Goal: Navigation & Orientation: Find specific page/section

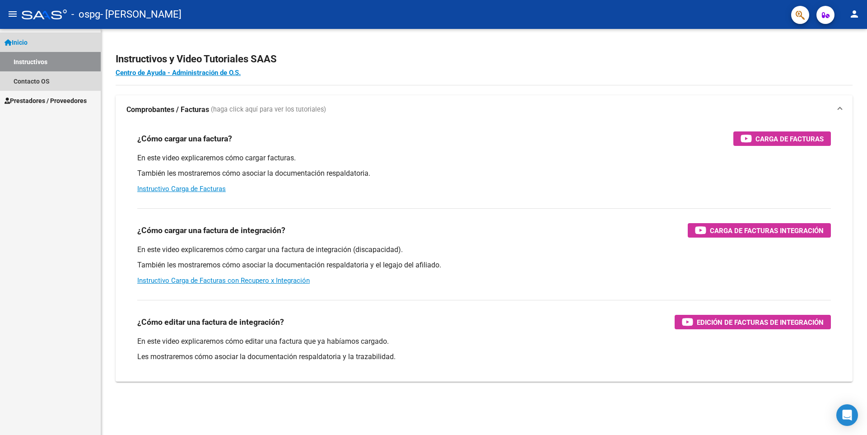
click at [24, 41] on span "Inicio" at bounding box center [16, 42] width 23 height 10
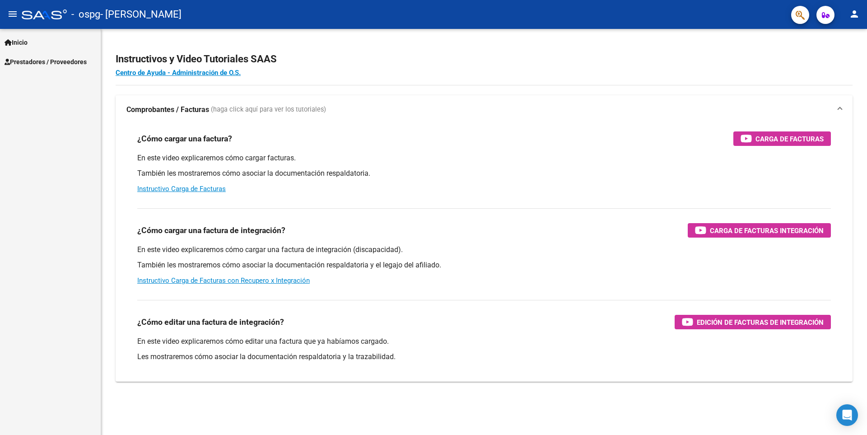
click at [71, 65] on span "Prestadores / Proveedores" at bounding box center [46, 62] width 82 height 10
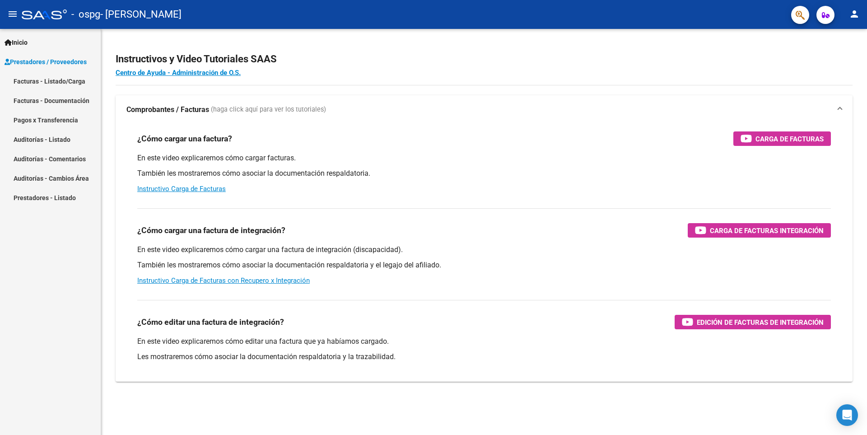
click at [75, 83] on link "Facturas - Listado/Carga" at bounding box center [50, 80] width 101 height 19
click at [80, 81] on link "Facturas - Listado/Carga" at bounding box center [50, 80] width 101 height 19
click at [27, 40] on span "Inicio" at bounding box center [16, 42] width 23 height 10
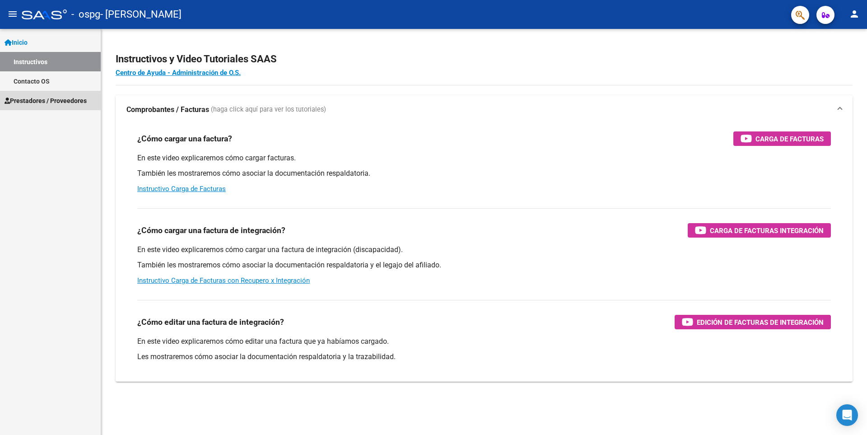
click at [48, 104] on span "Prestadores / Proveedores" at bounding box center [46, 101] width 82 height 10
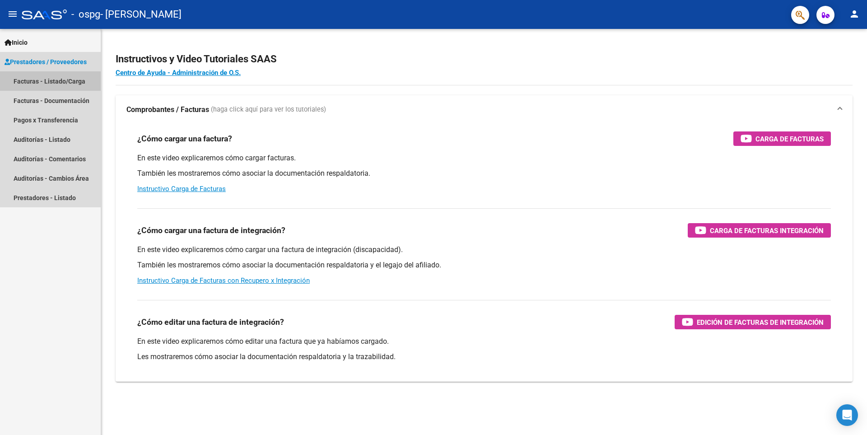
click at [65, 78] on link "Facturas - Listado/Carga" at bounding box center [50, 80] width 101 height 19
click at [50, 200] on link "Prestadores - Listado" at bounding box center [50, 197] width 101 height 19
click at [68, 80] on link "Facturas - Listado/Carga" at bounding box center [50, 80] width 101 height 19
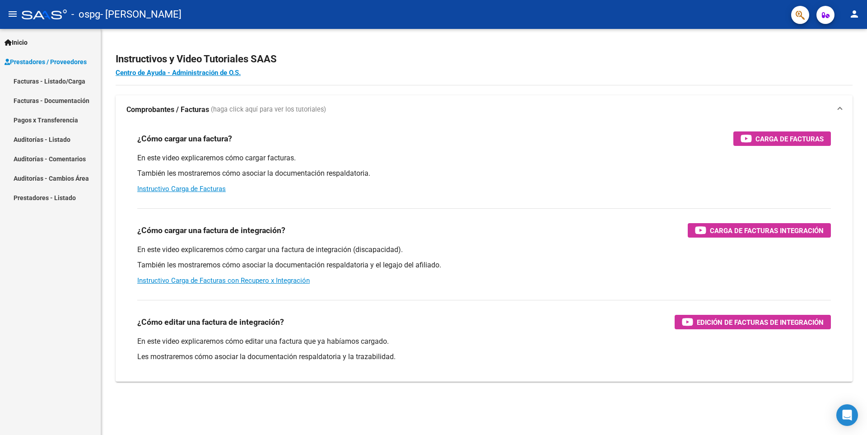
click at [58, 101] on link "Facturas - Documentación" at bounding box center [50, 100] width 101 height 19
click at [72, 102] on link "Facturas - Documentación" at bounding box center [50, 100] width 101 height 19
click at [66, 122] on link "Pagos x Transferencia" at bounding box center [50, 119] width 101 height 19
